Goal: Use online tool/utility: Utilize a website feature to perform a specific function

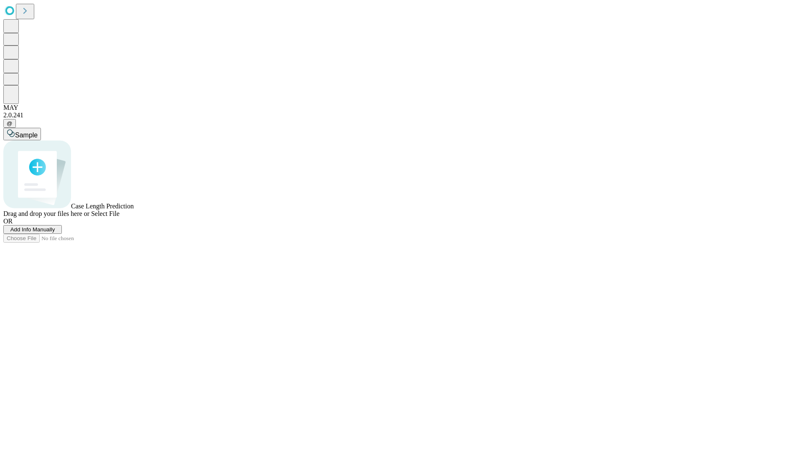
click at [55, 233] on span "Add Info Manually" at bounding box center [32, 229] width 45 height 6
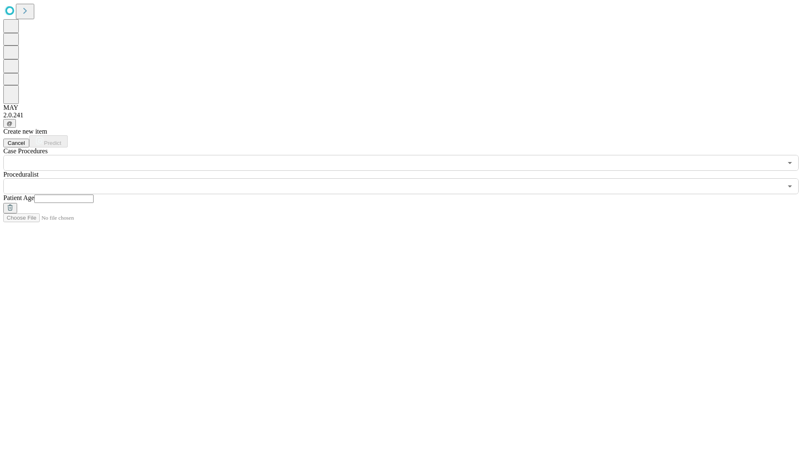
click at [94, 195] on input "text" at bounding box center [63, 199] width 59 height 8
type input "**"
click at [407, 178] on input "text" at bounding box center [392, 186] width 779 height 16
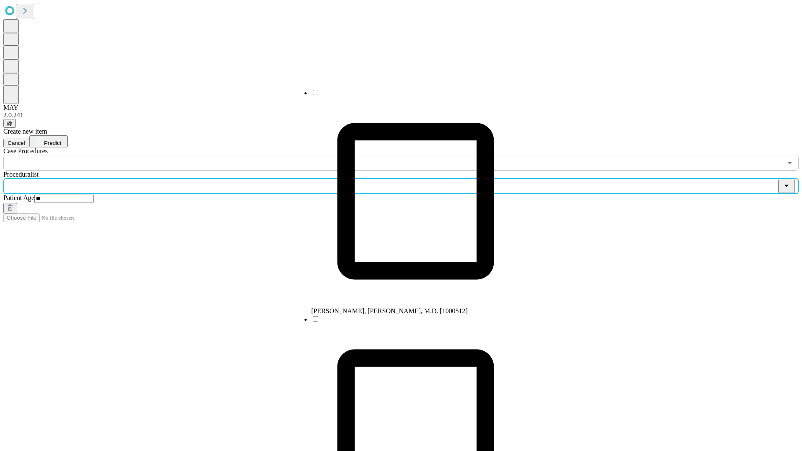
click at [407, 96] on li "[PERSON_NAME], [PERSON_NAME], M.D. [1000512]" at bounding box center [415, 201] width 209 height 226
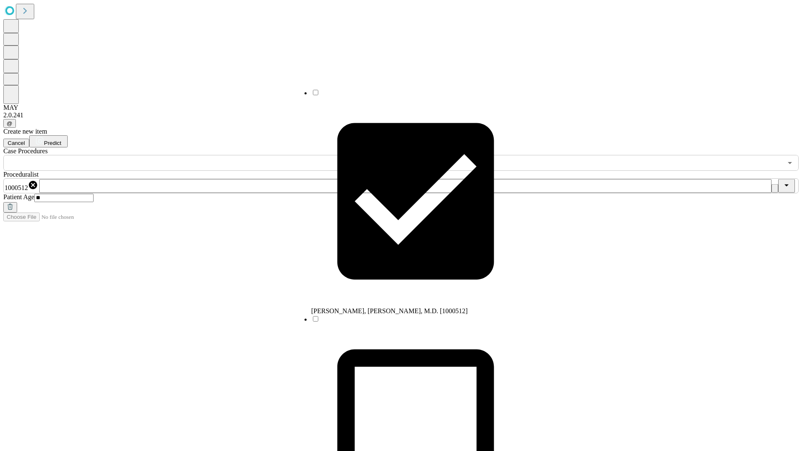
click at [175, 155] on input "text" at bounding box center [392, 163] width 779 height 16
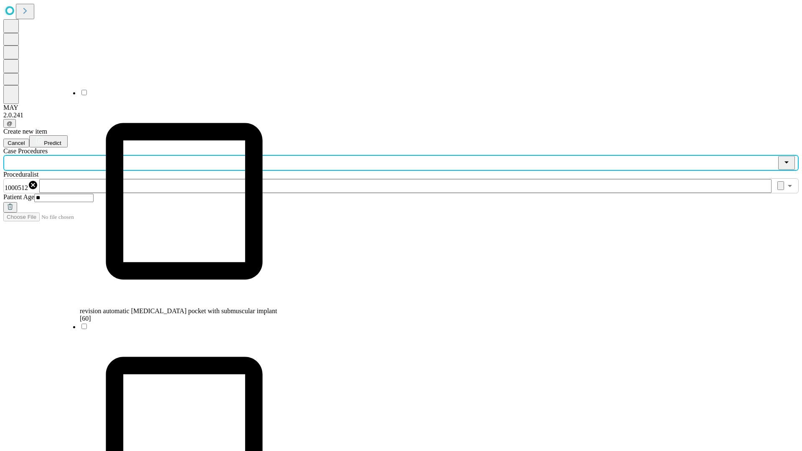
click at [176, 307] on span "revision automatic [MEDICAL_DATA] pocket with submuscular implant [60]" at bounding box center [178, 314] width 197 height 15
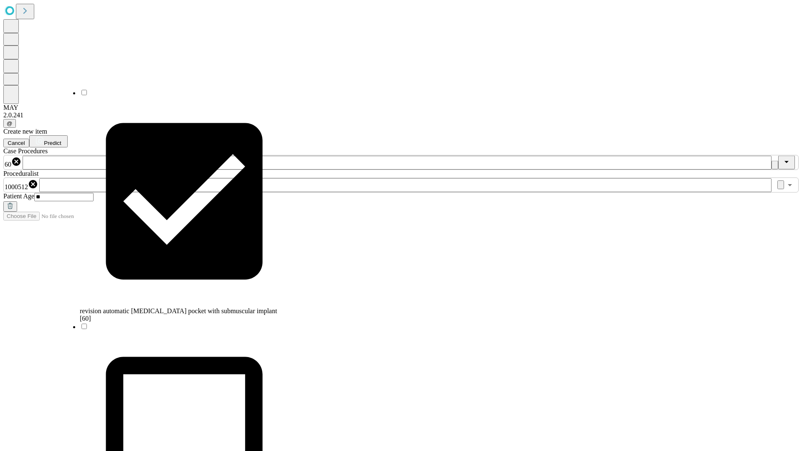
click at [61, 140] on span "Predict" at bounding box center [52, 143] width 17 height 6
